Goal: Information Seeking & Learning: Learn about a topic

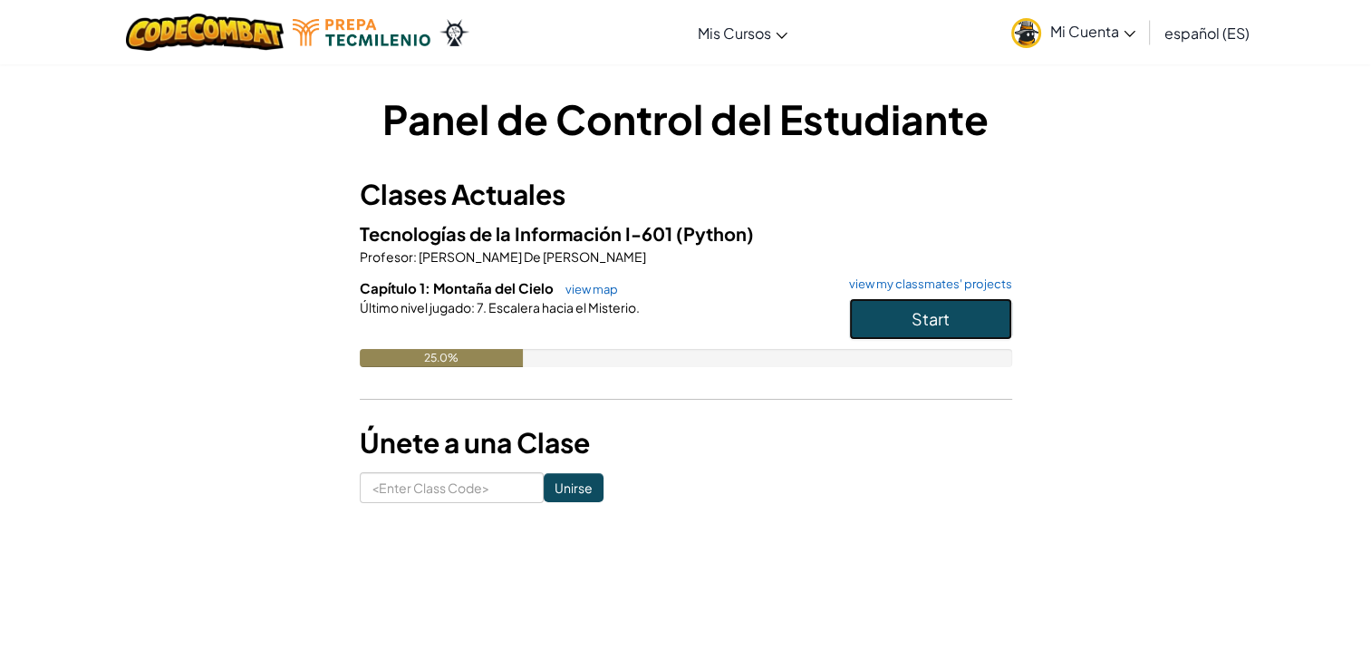
click at [918, 299] on button "Start" at bounding box center [930, 319] width 163 height 42
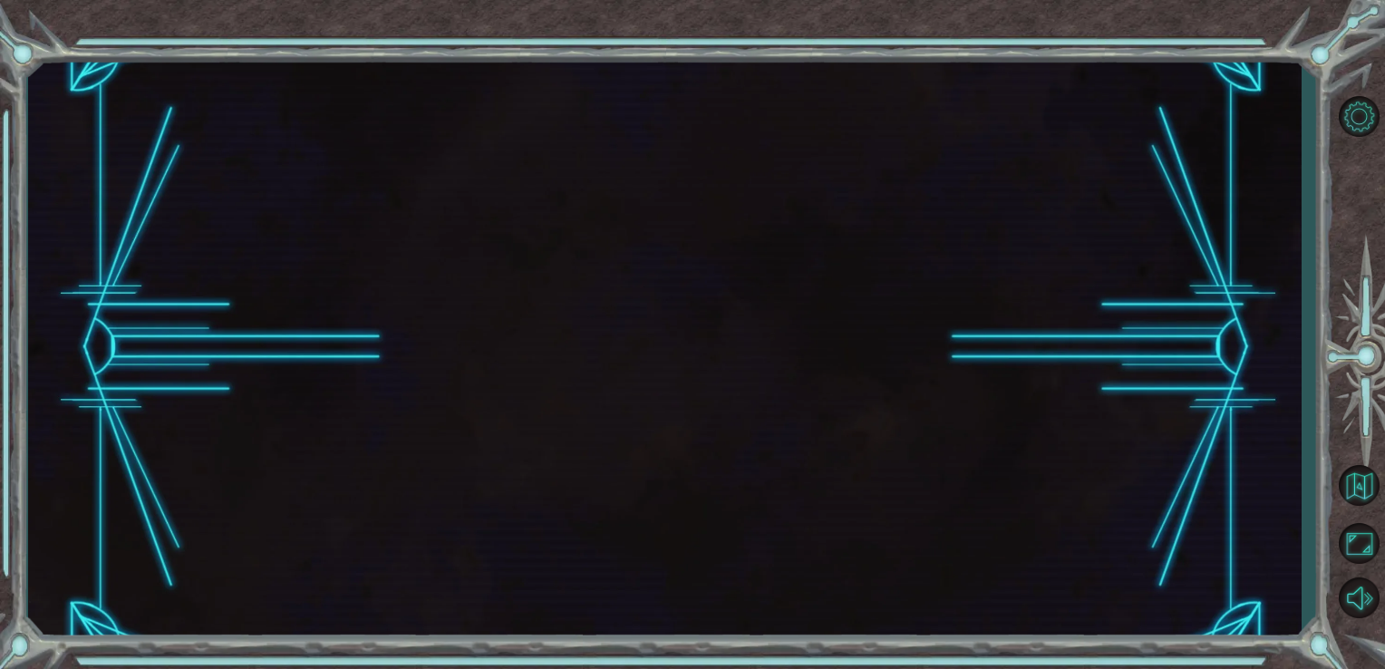
click at [918, 299] on div at bounding box center [665, 347] width 1274 height 588
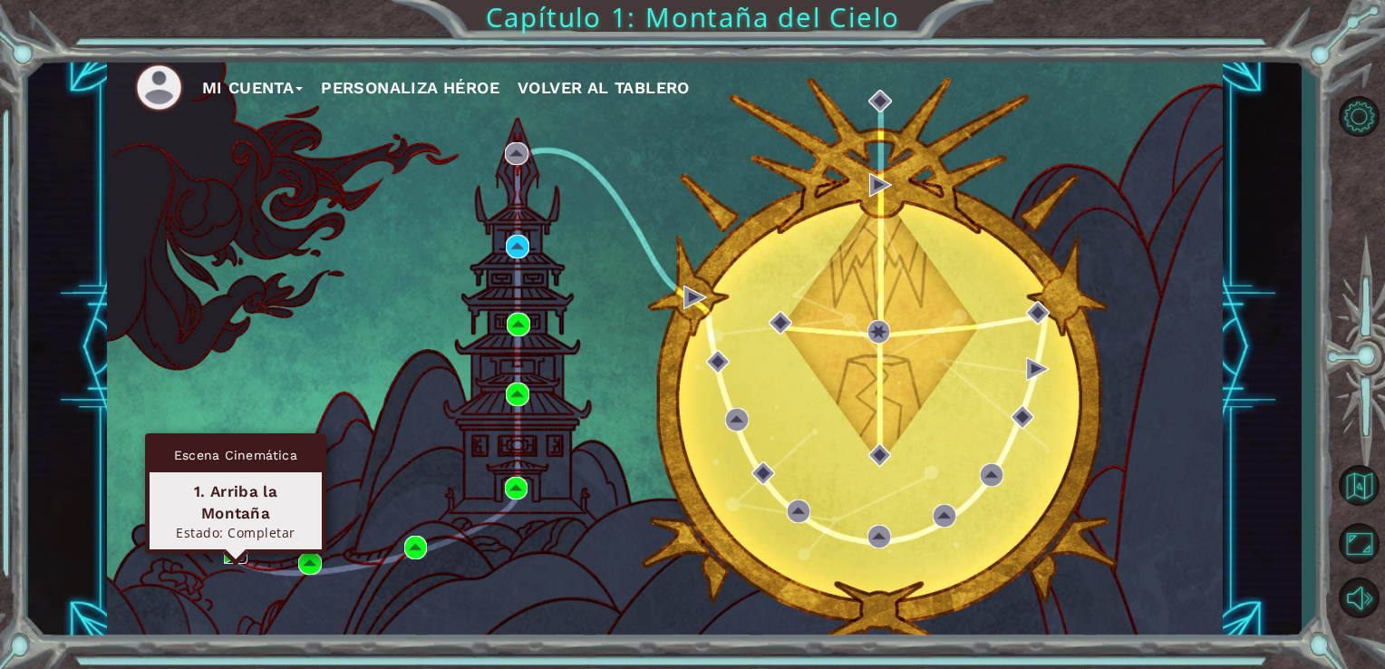
click at [230, 560] on img at bounding box center [236, 552] width 24 height 24
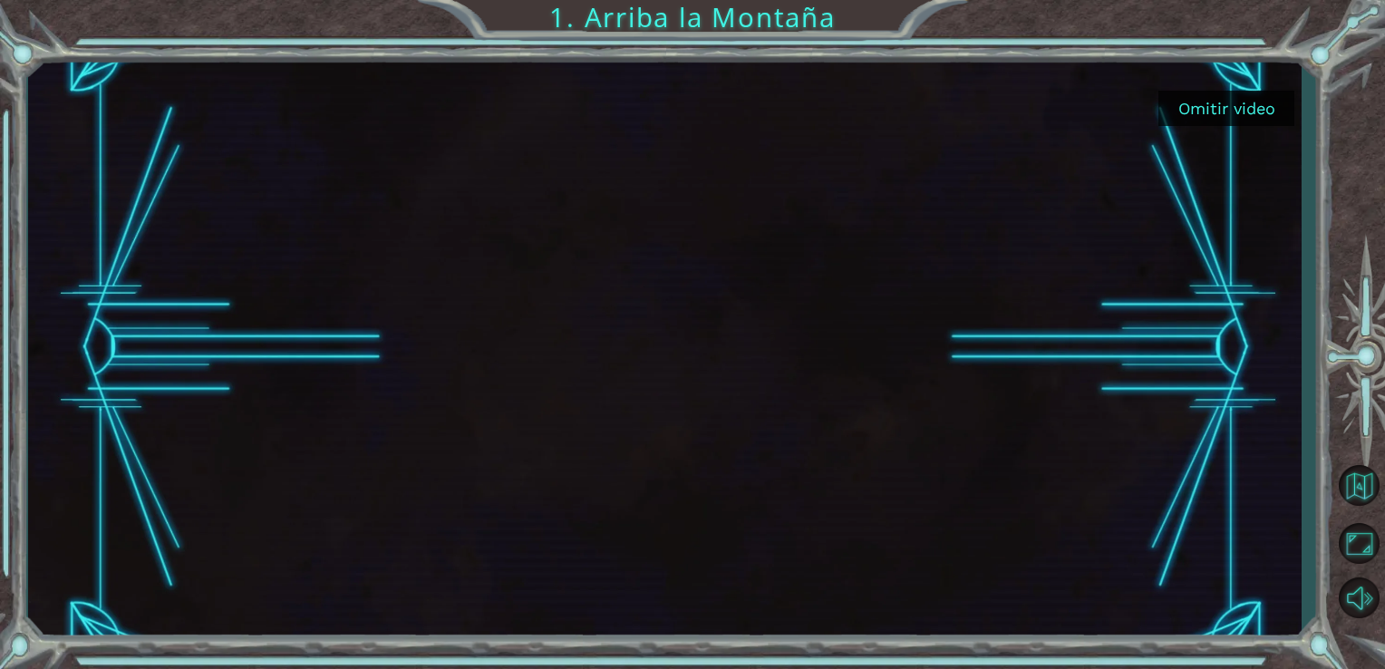
click at [1233, 101] on button "Omitir video" at bounding box center [1226, 108] width 136 height 35
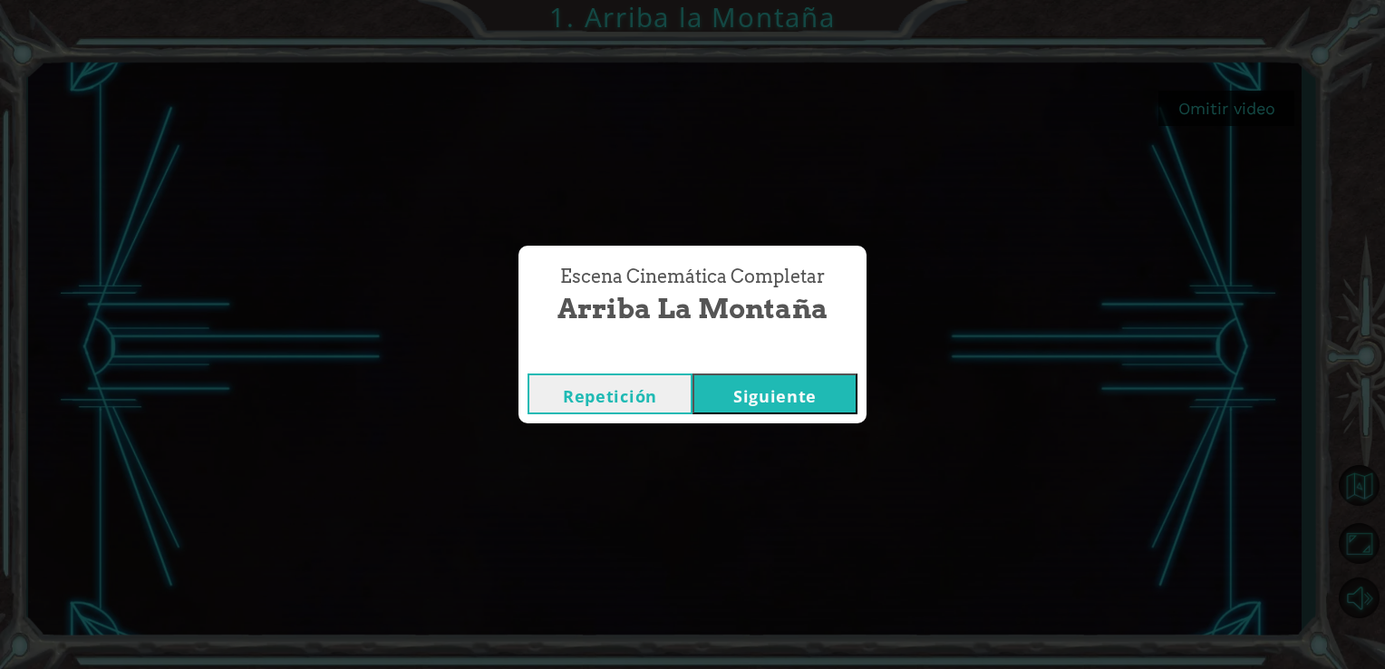
click at [779, 390] on button "Siguiente" at bounding box center [774, 393] width 165 height 41
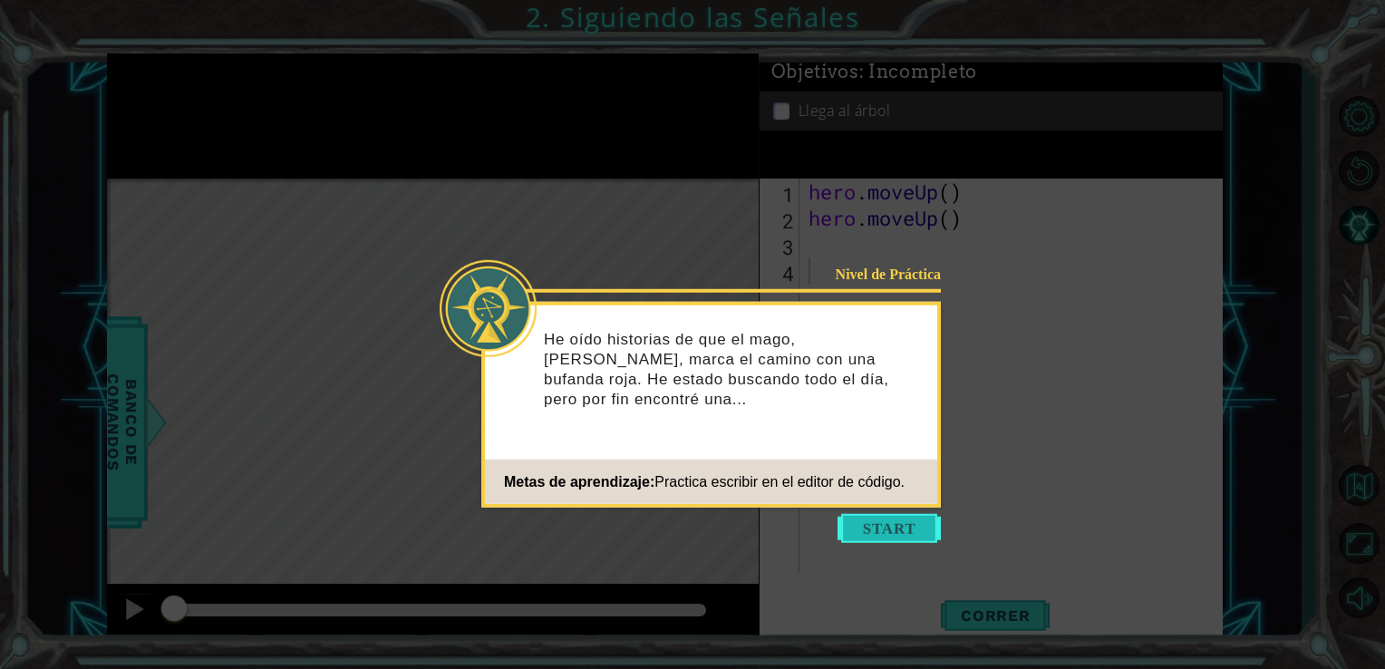
click at [924, 515] on button "Start" at bounding box center [889, 528] width 103 height 29
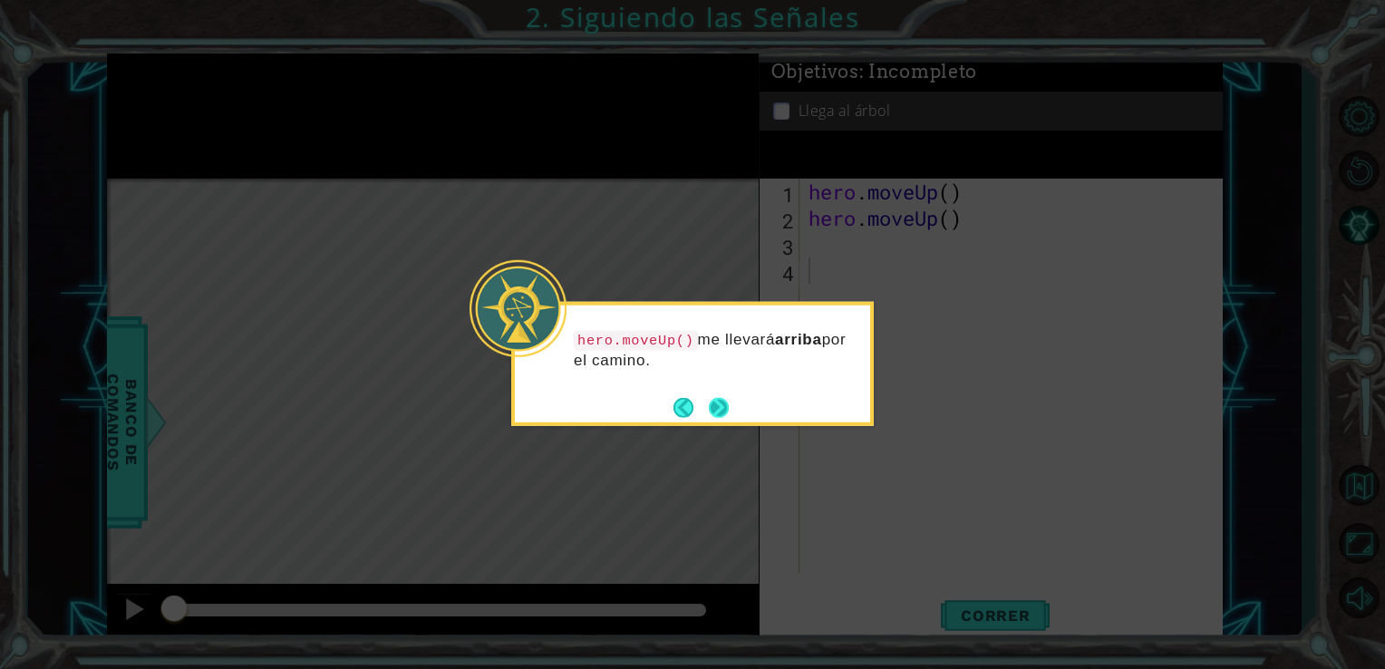
click at [712, 399] on button "Next" at bounding box center [719, 407] width 20 height 20
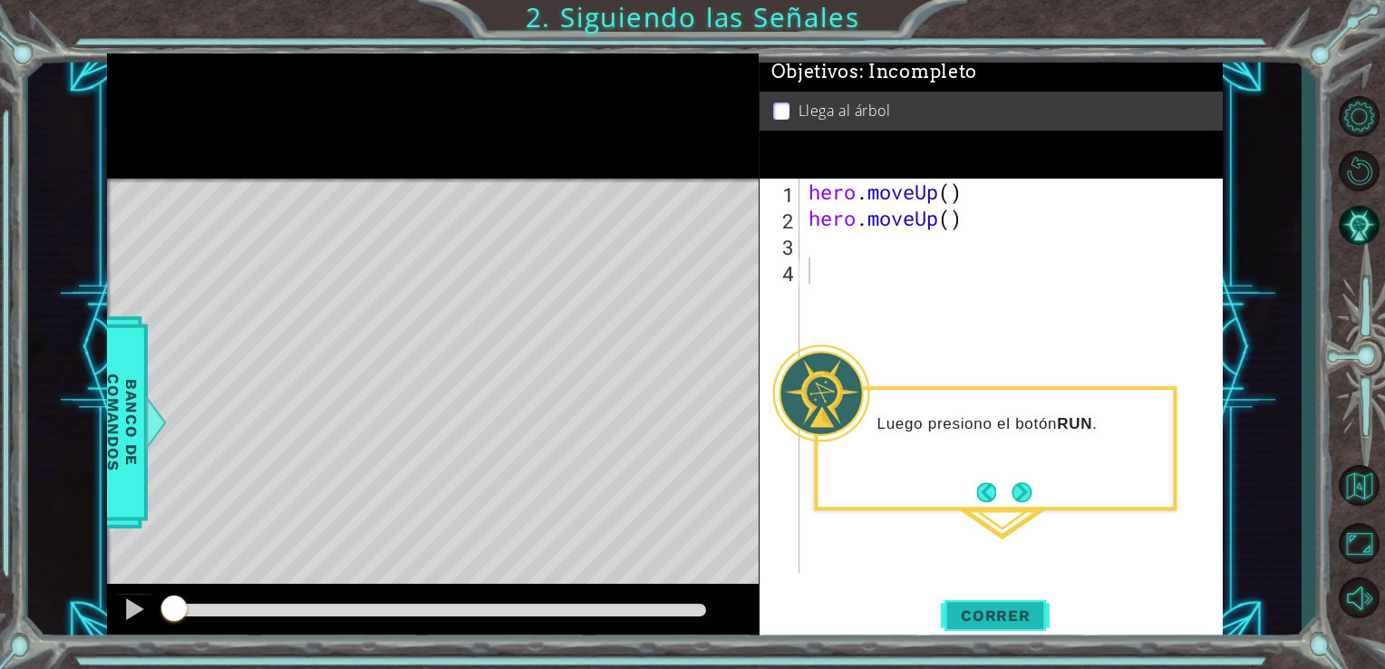
click at [1041, 625] on button "Correr" at bounding box center [995, 615] width 109 height 46
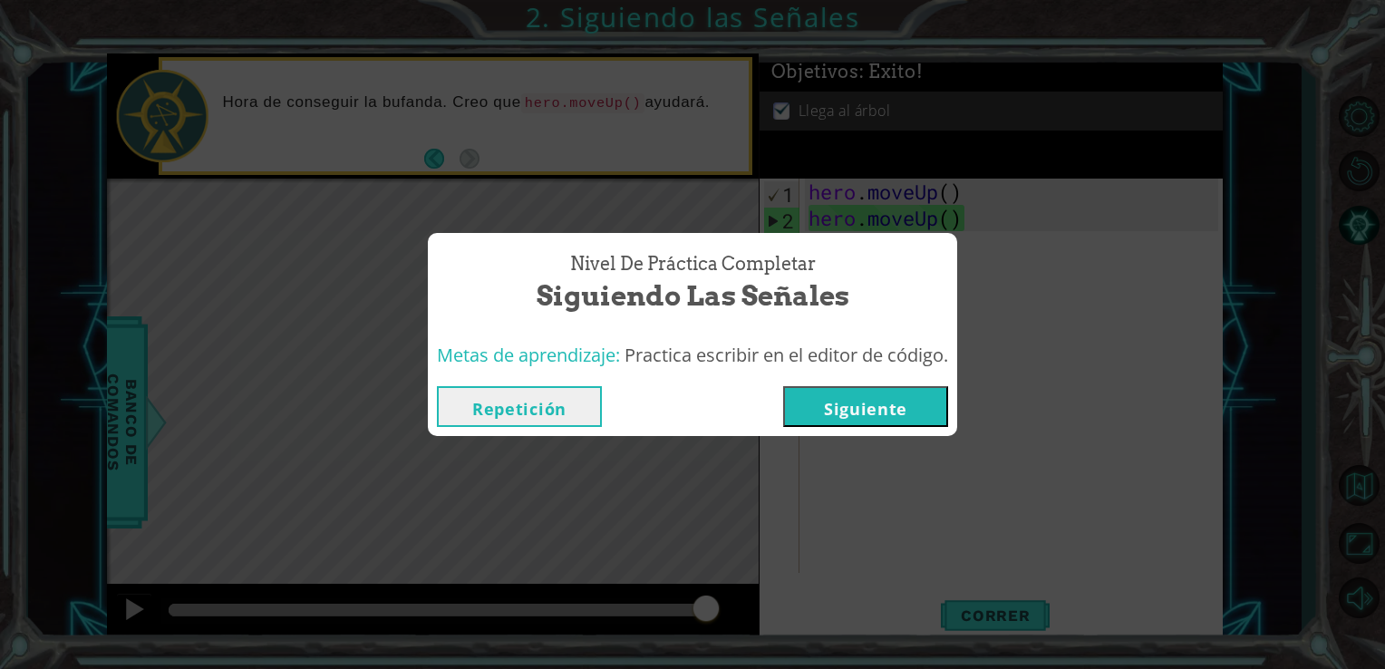
click at [802, 404] on button "Siguiente" at bounding box center [865, 406] width 165 height 41
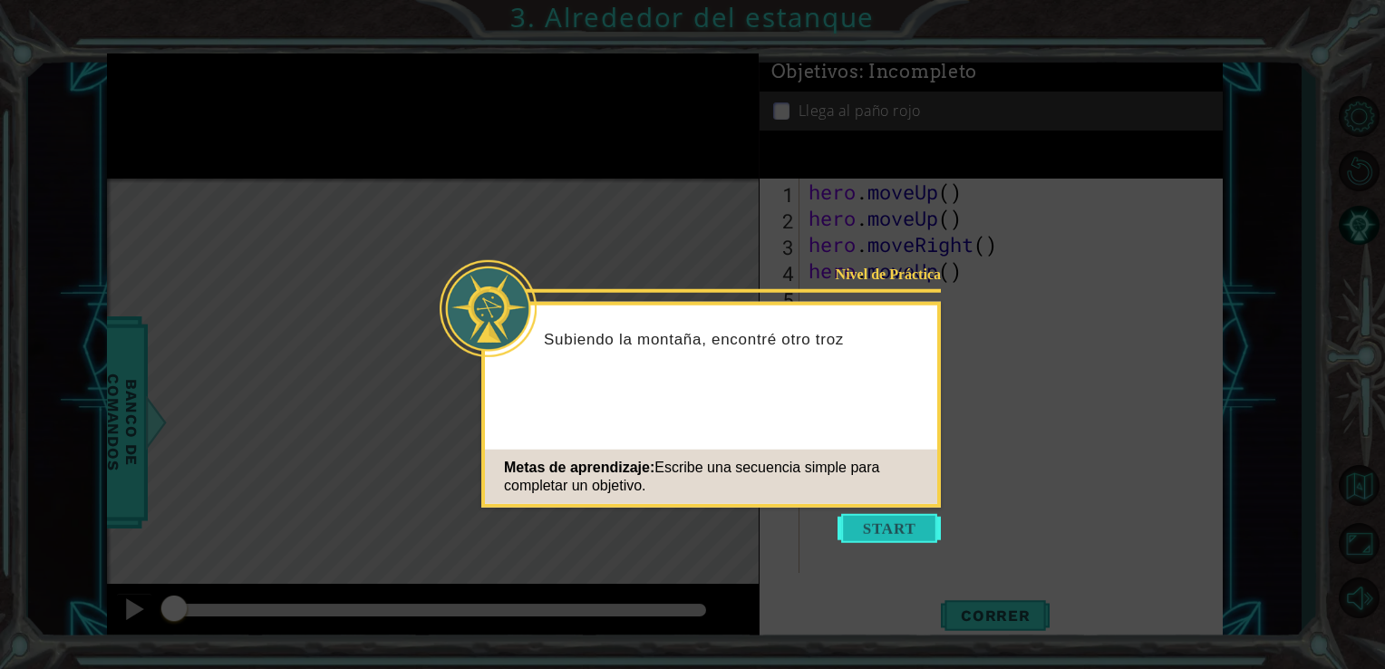
click at [904, 525] on button "Start" at bounding box center [889, 528] width 103 height 29
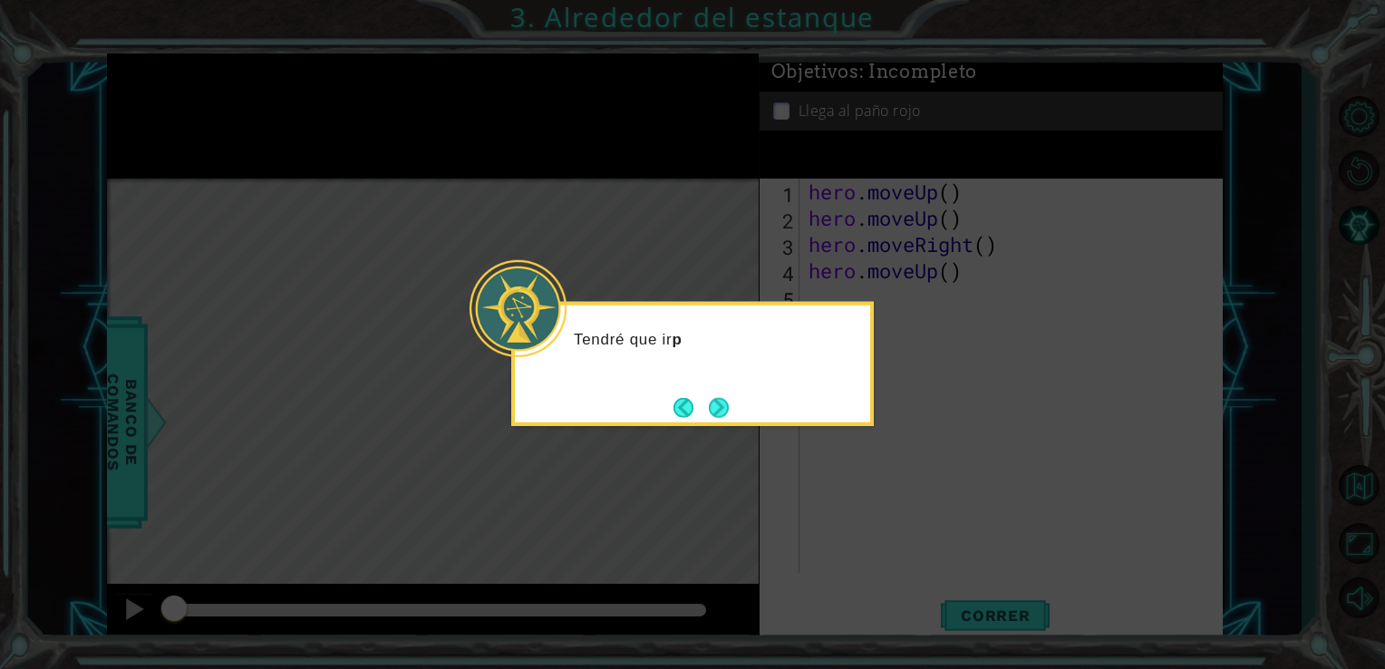
click at [899, 434] on icon at bounding box center [692, 334] width 1385 height 669
click at [723, 408] on button "Next" at bounding box center [719, 407] width 20 height 20
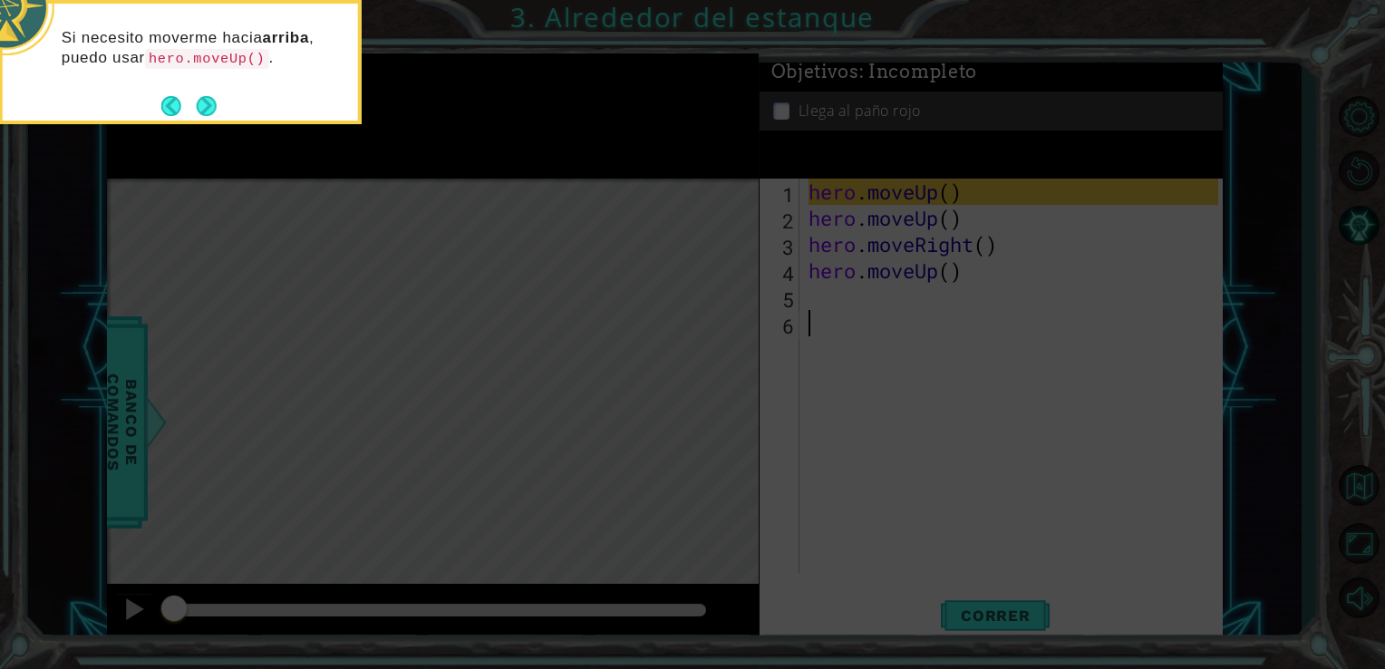
click at [625, 315] on icon at bounding box center [692, 100] width 1385 height 1138
click at [197, 115] on button "Next" at bounding box center [207, 106] width 20 height 20
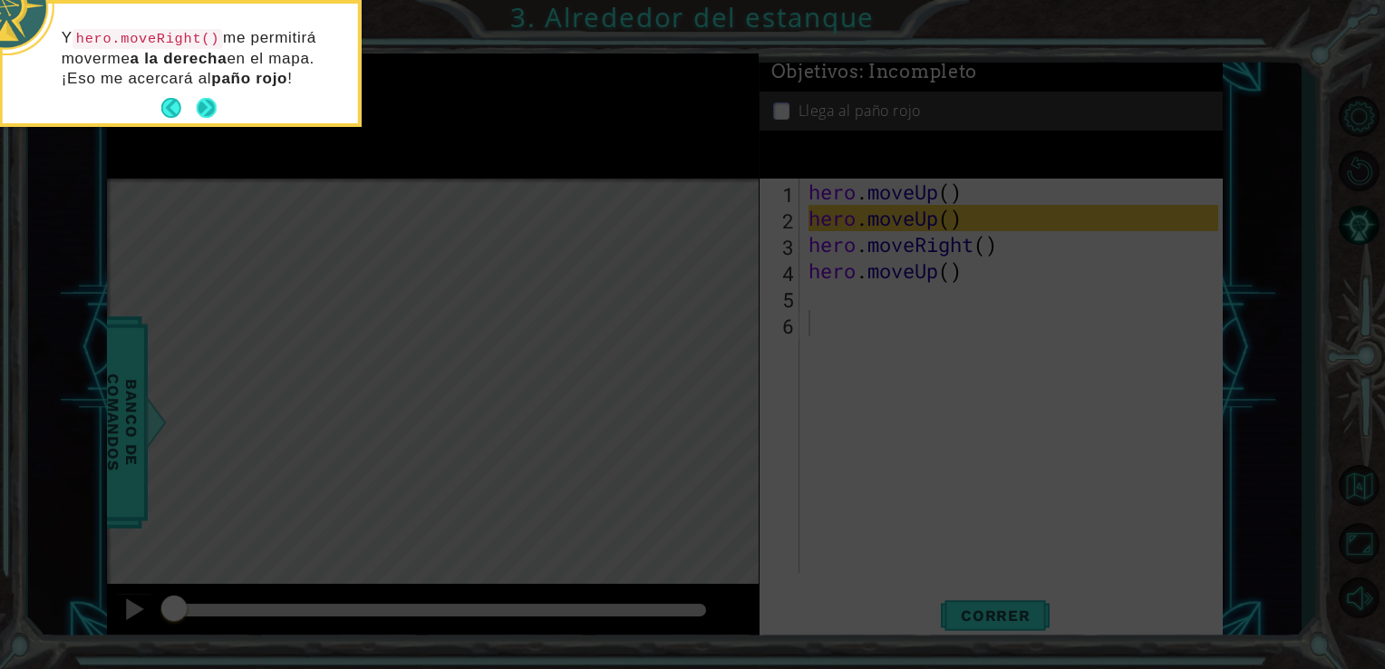
click at [209, 103] on button "Next" at bounding box center [207, 108] width 20 height 20
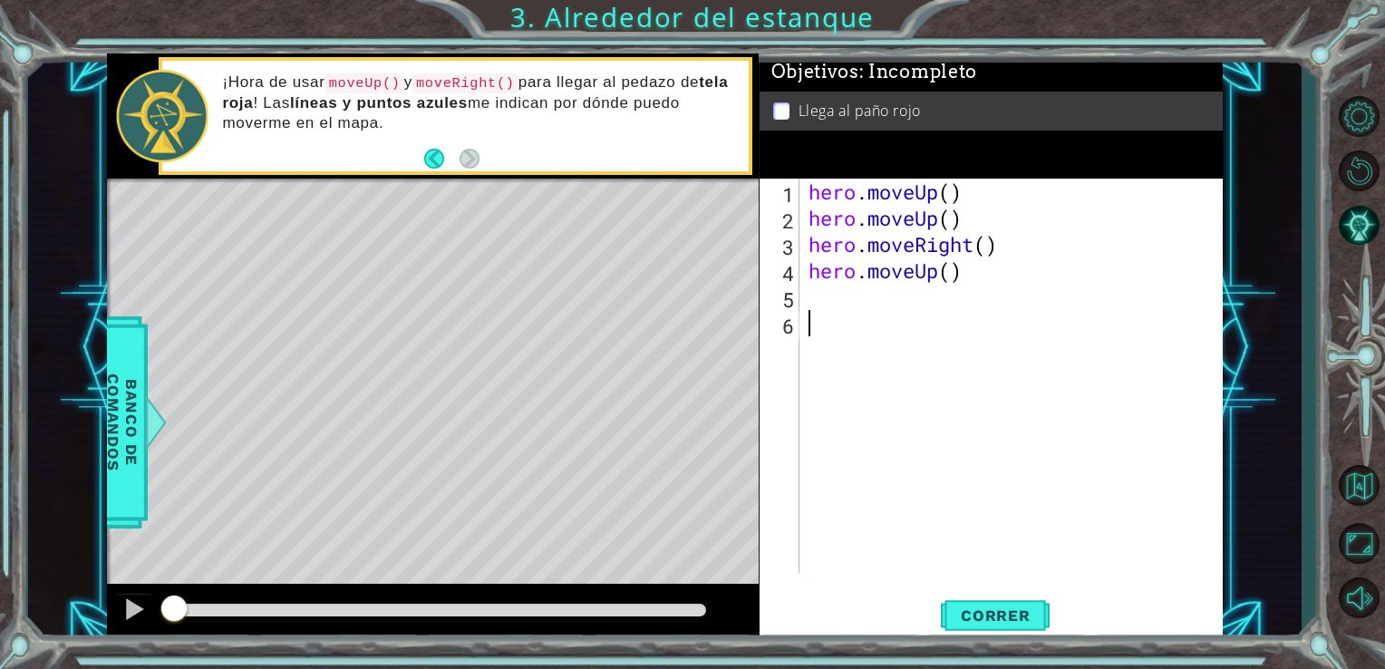
click at [823, 331] on div "hero . moveUp ( ) hero . moveUp ( ) hero . moveRight ( ) hero . moveUp ( )" at bounding box center [1016, 402] width 423 height 447
